Goal: Information Seeking & Learning: Learn about a topic

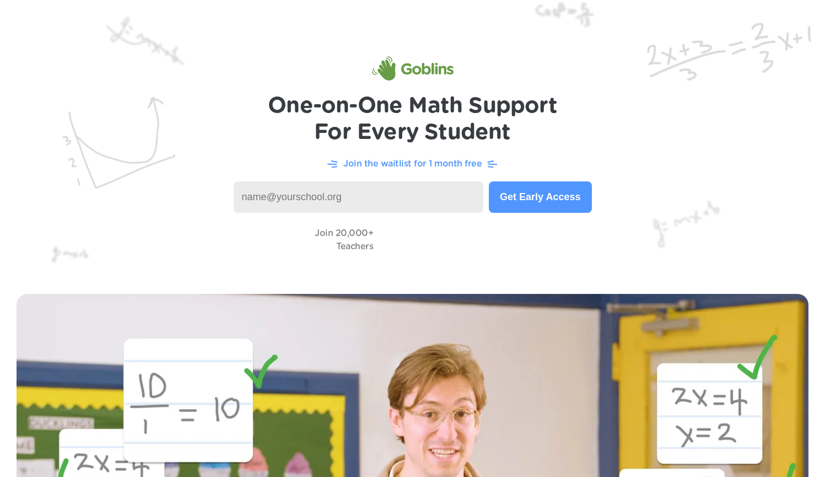
click at [563, 143] on img at bounding box center [412, 138] width 825 height 277
click at [596, 149] on img at bounding box center [412, 138] width 825 height 277
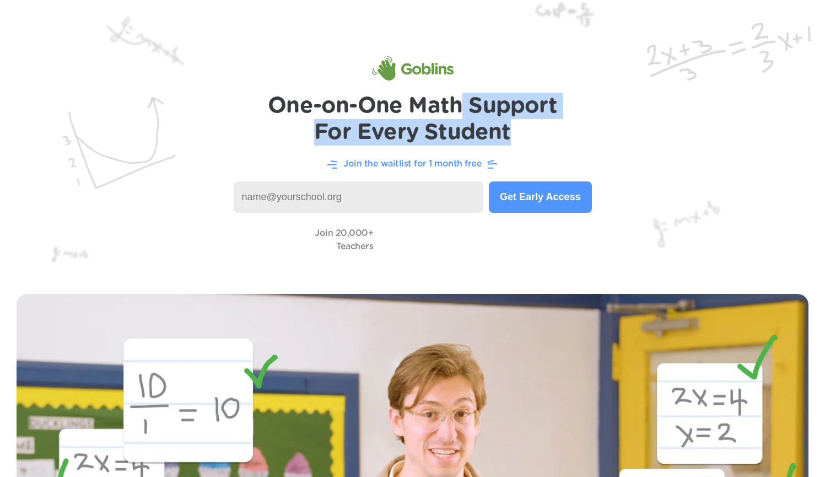
click at [522, 142] on h1 "One-on-One Math Support For Every Student" at bounding box center [412, 119] width 289 height 53
click at [523, 142] on h1 "One-on-One Math Support For Every Student" at bounding box center [412, 119] width 289 height 53
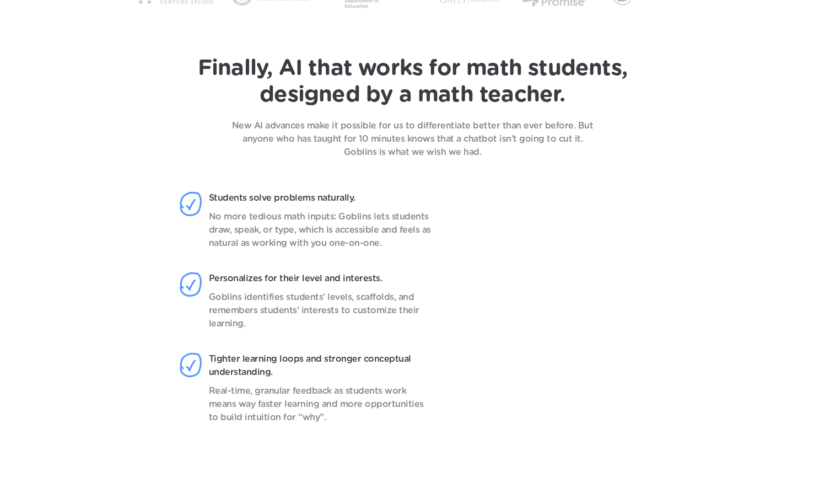
scroll to position [845, 0]
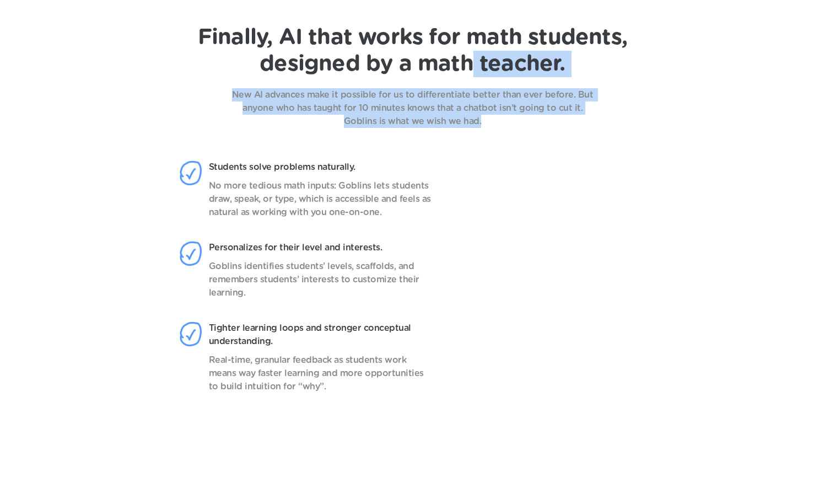
drag, startPoint x: 476, startPoint y: 82, endPoint x: 501, endPoint y: 125, distance: 49.6
click at [501, 125] on div "Finally, AI that works for math students, designed by a math teacher. New AI ad…" at bounding box center [412, 76] width 781 height 104
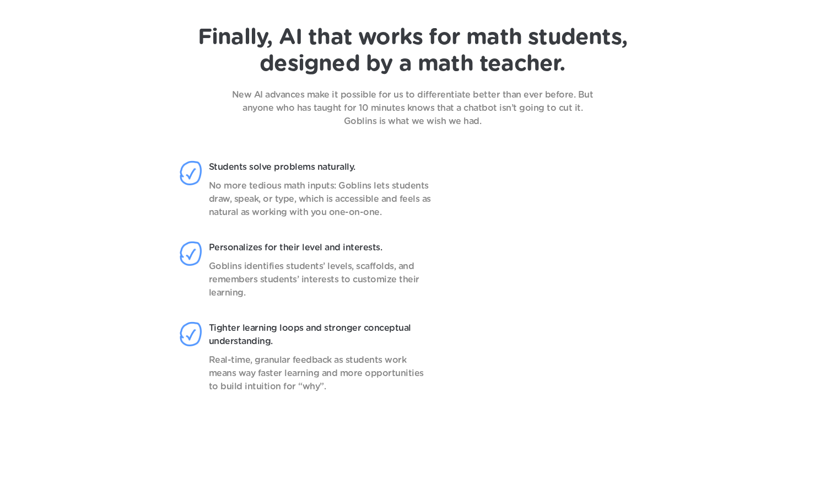
click at [501, 111] on p "New AI advances make it possible for us to differentiate better than ever befor…" at bounding box center [413, 108] width 386 height 40
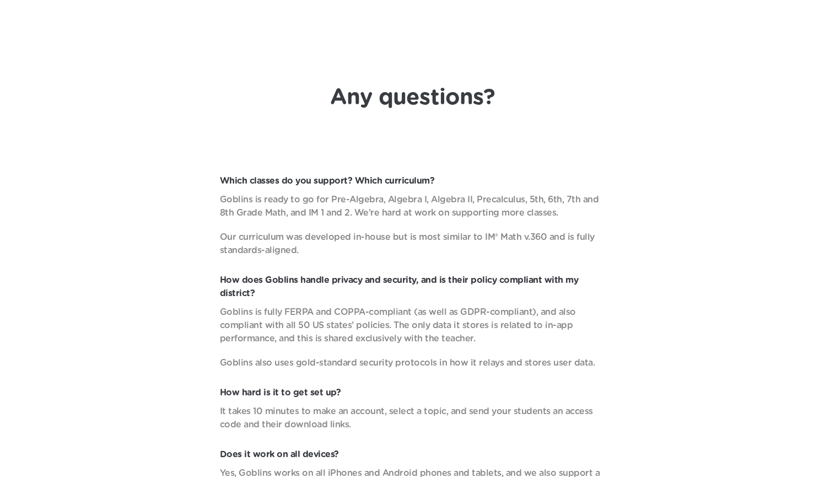
scroll to position [3473, 0]
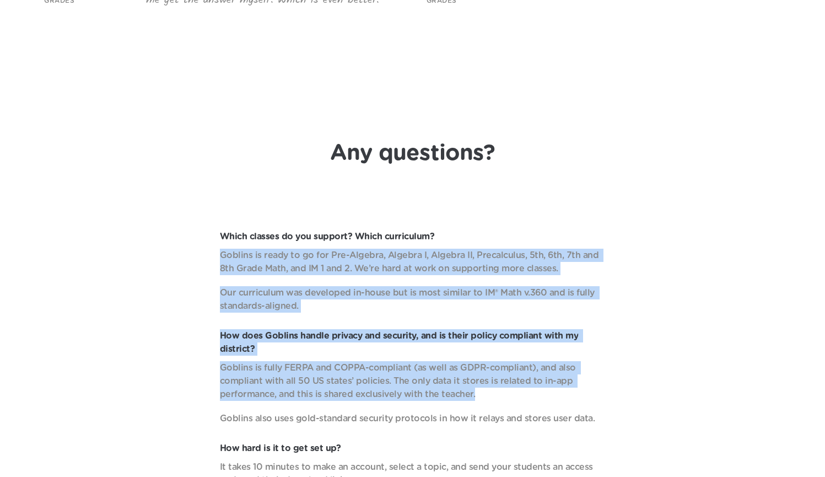
drag, startPoint x: 597, startPoint y: 253, endPoint x: 628, endPoint y: 414, distance: 164.0
click at [628, 414] on div "Which classes do you support? Which curriculum? Goblins is ready to go for Pre-…" at bounding box center [412, 457] width 781 height 455
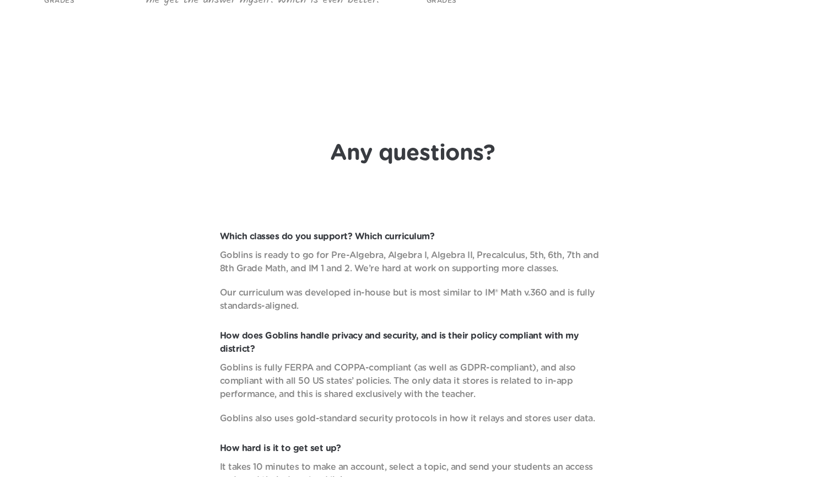
click at [628, 414] on div "Which classes do you support? Which curriculum? Goblins is ready to go for Pre-…" at bounding box center [412, 457] width 781 height 455
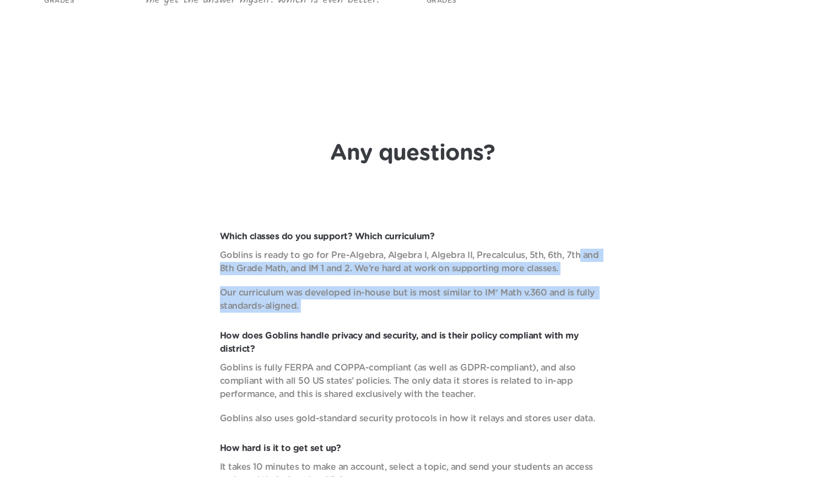
drag, startPoint x: 570, startPoint y: 265, endPoint x: 595, endPoint y: 357, distance: 94.8
click at [595, 357] on div "Which classes do you support? Which curriculum? Goblins is ready to go for Pre-…" at bounding box center [412, 457] width 781 height 455
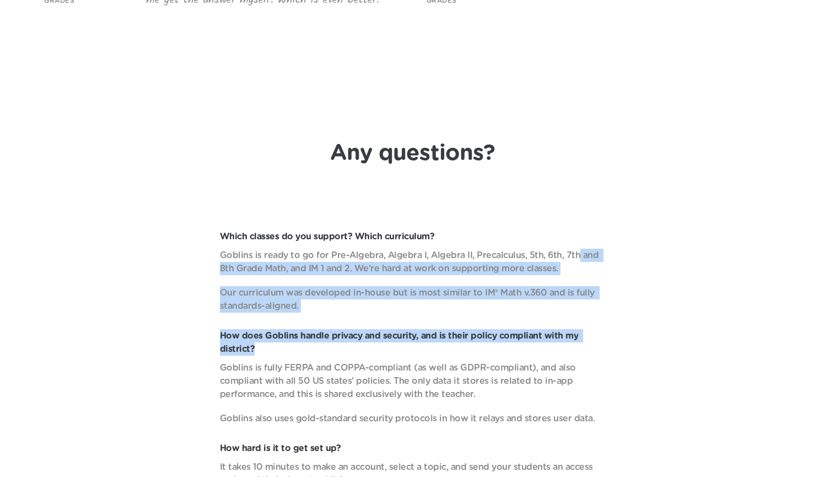
click at [596, 355] on p "How does Goblins handle privacy and security, and is their policy compliant wit…" at bounding box center [413, 342] width 386 height 26
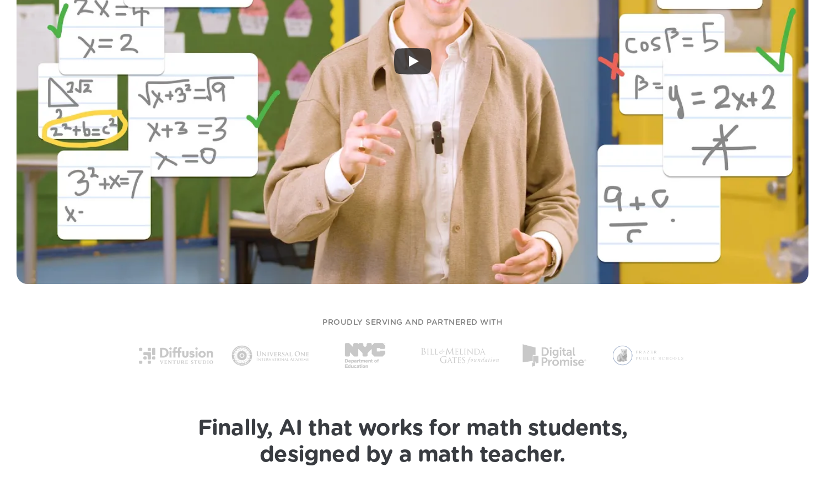
scroll to position [764, 0]
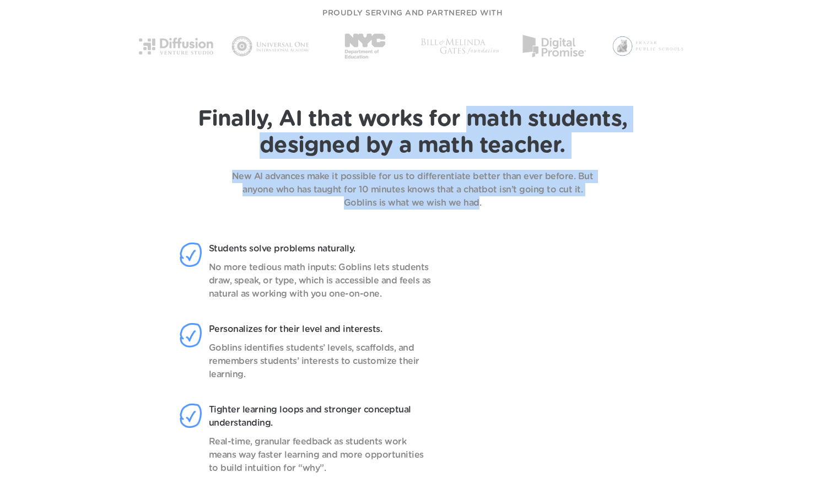
drag, startPoint x: 465, startPoint y: 116, endPoint x: 476, endPoint y: 196, distance: 80.7
click at [475, 196] on div "Finally, AI that works for math students, designed by a math teacher. New AI ad…" at bounding box center [412, 158] width 781 height 104
click at [476, 196] on p "New AI advances make it possible for us to differentiate better than ever befor…" at bounding box center [413, 190] width 386 height 40
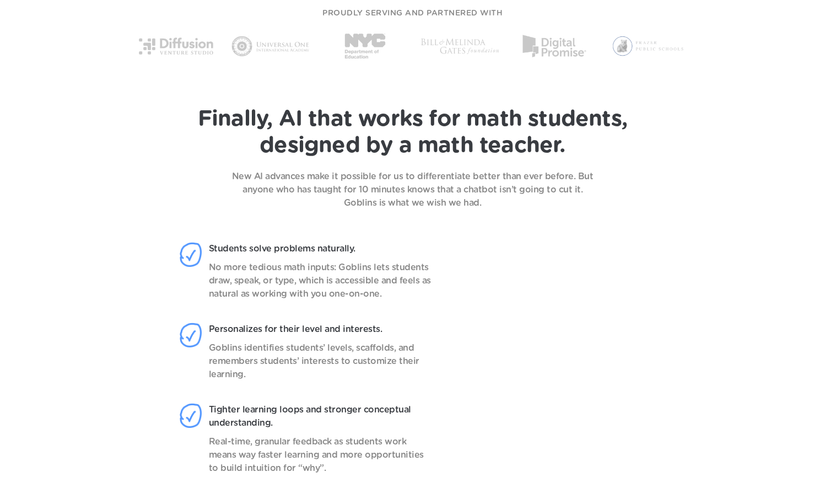
scroll to position [0, 0]
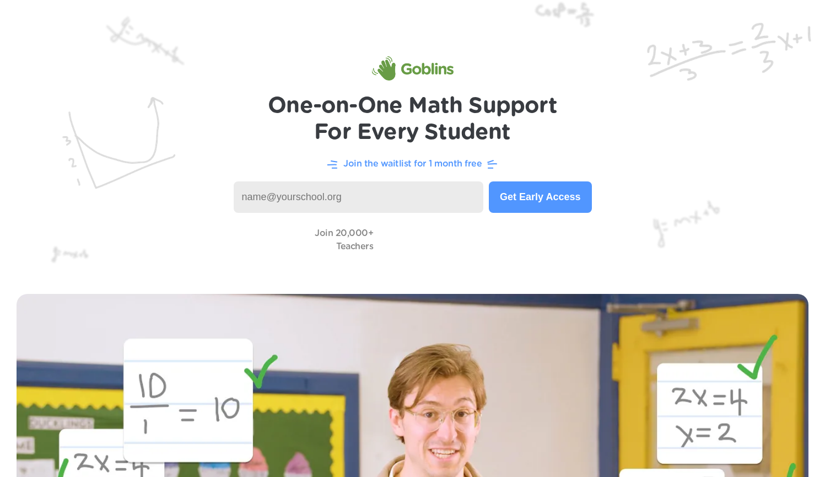
click at [532, 147] on img at bounding box center [412, 138] width 825 height 277
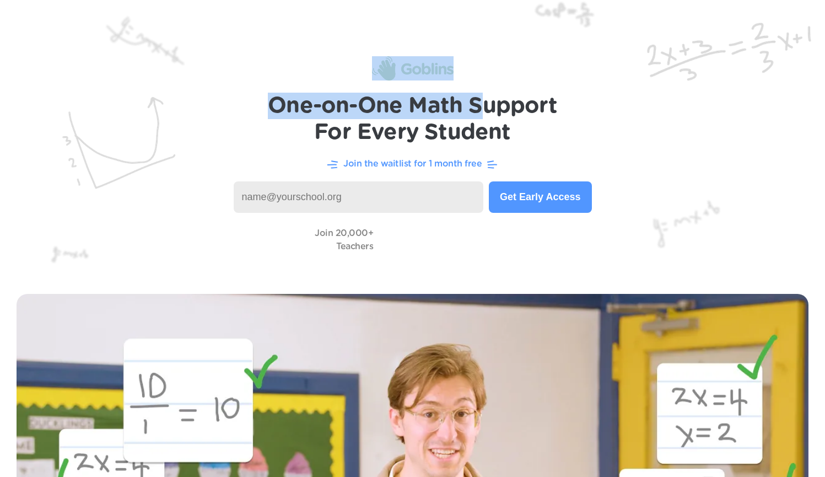
drag, startPoint x: 490, startPoint y: 119, endPoint x: 522, endPoint y: 150, distance: 44.8
click at [521, 150] on header "One-on-One Math Support For Every Student Join the waitlist for 1 month free Ge…" at bounding box center [412, 138] width 825 height 277
click at [522, 150] on img at bounding box center [412, 138] width 825 height 277
